Goal: Task Accomplishment & Management: Manage account settings

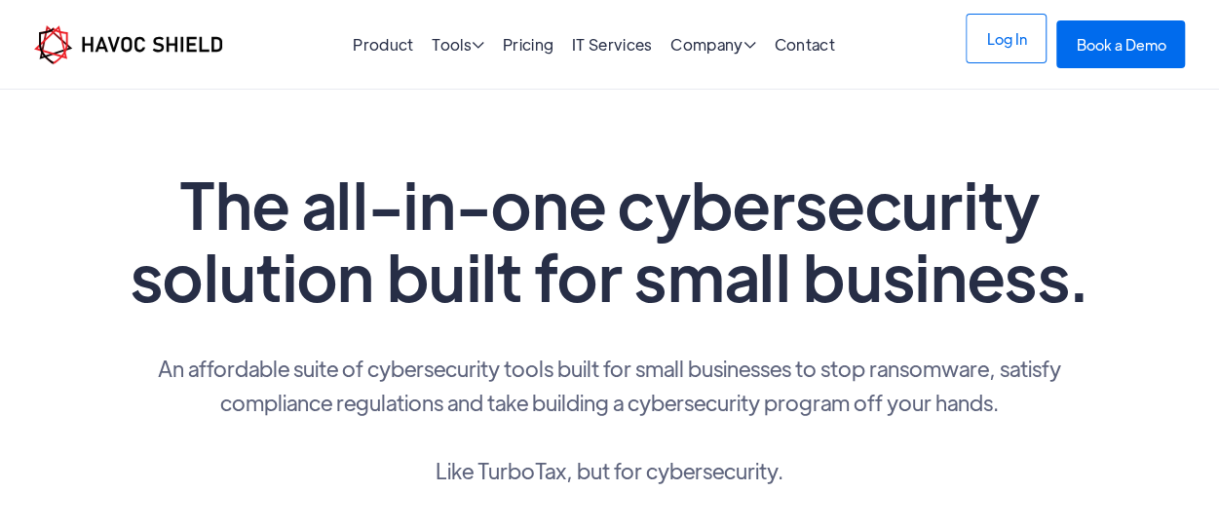
click at [1019, 54] on link "Log In" at bounding box center [1006, 39] width 81 height 50
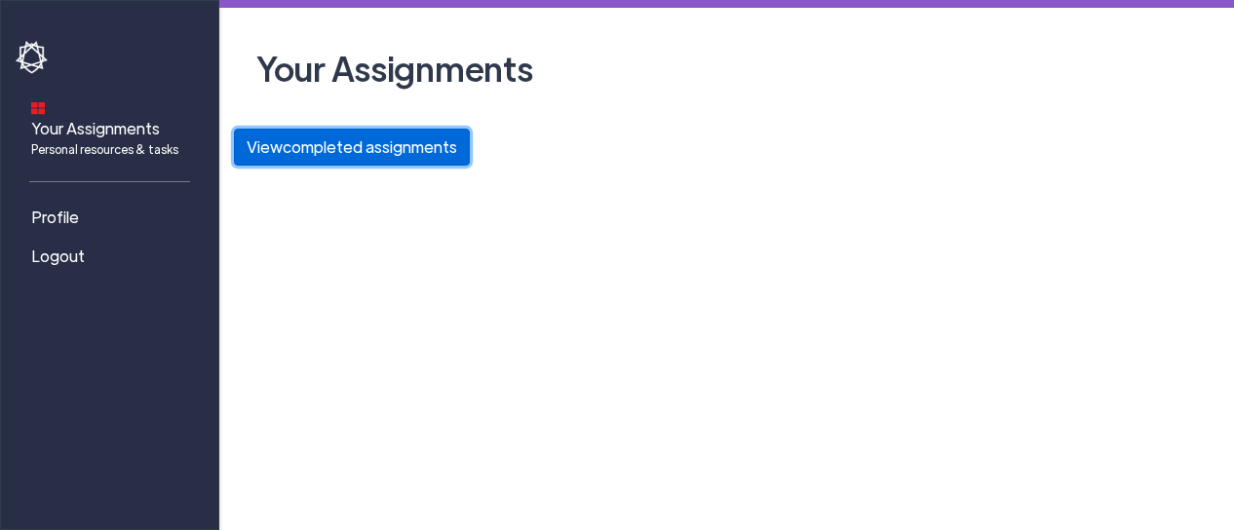
click at [394, 154] on button "View completed assignments" at bounding box center [352, 147] width 236 height 37
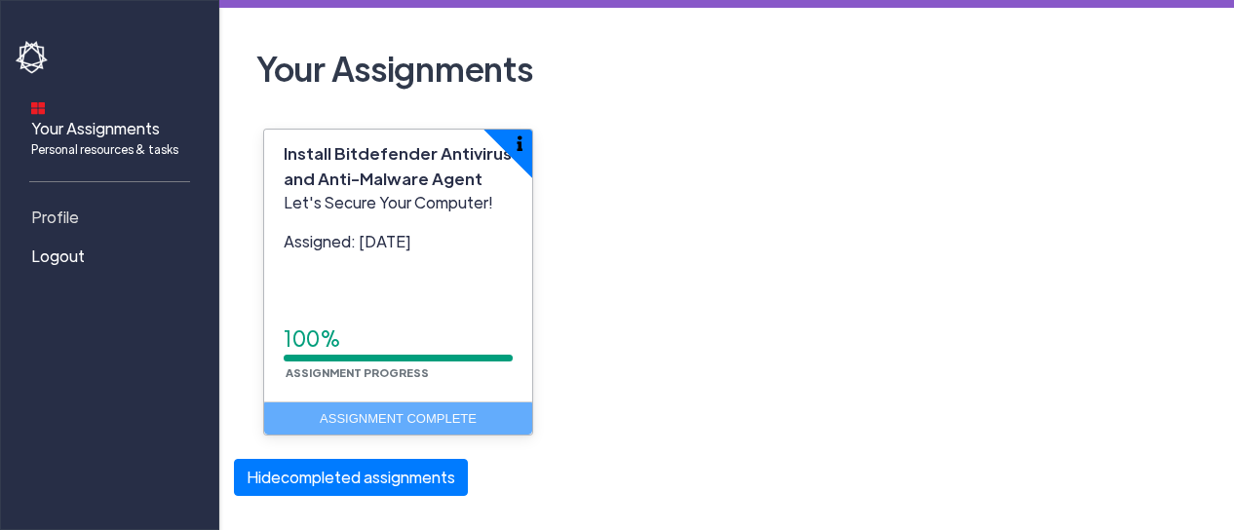
click at [53, 206] on span "Profile" at bounding box center [55, 217] width 48 height 23
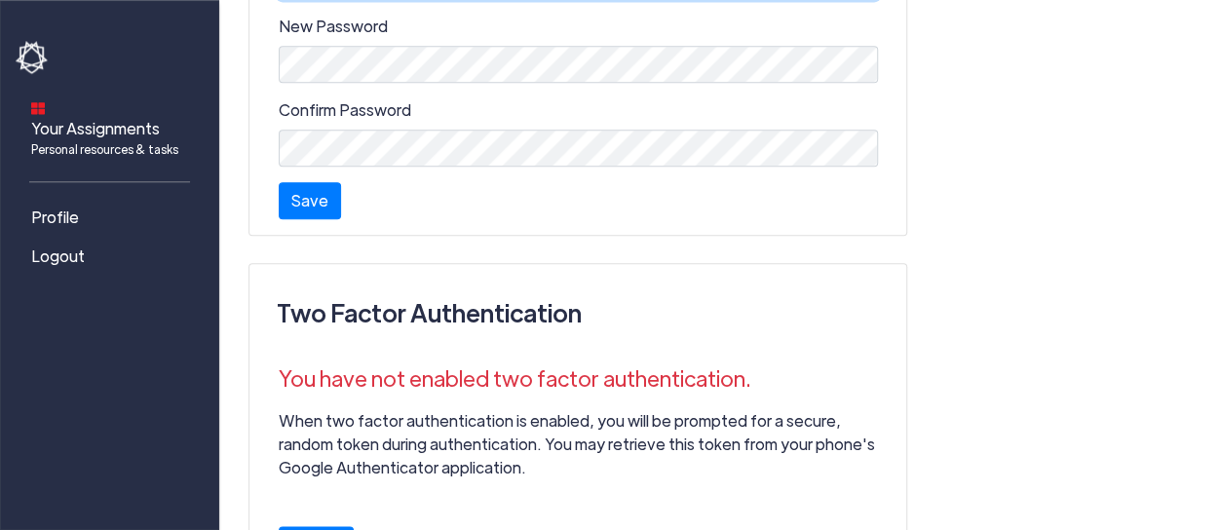
scroll to position [968, 0]
